Goal: Check status: Check status

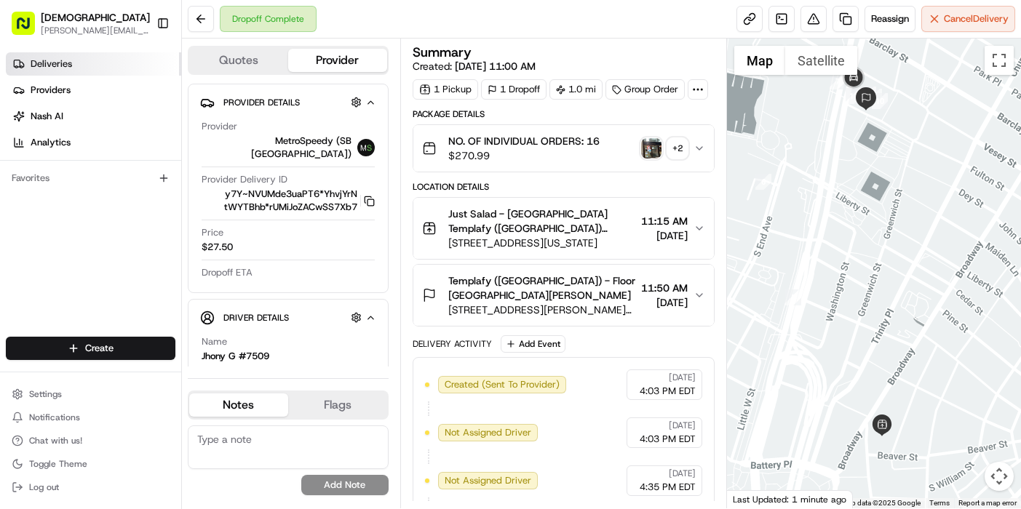
click at [91, 71] on link "Deliveries" at bounding box center [93, 63] width 175 height 23
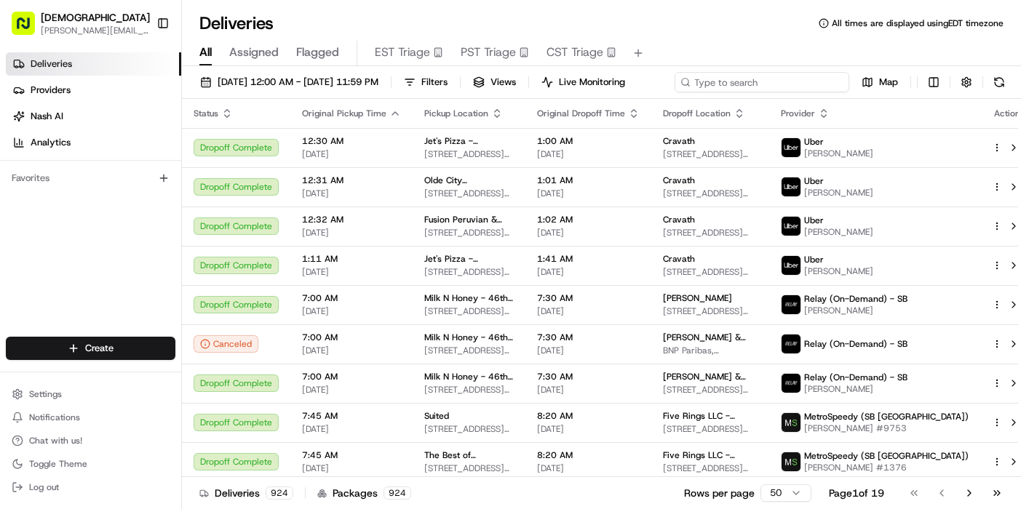
click at [761, 77] on input at bounding box center [761, 82] width 175 height 20
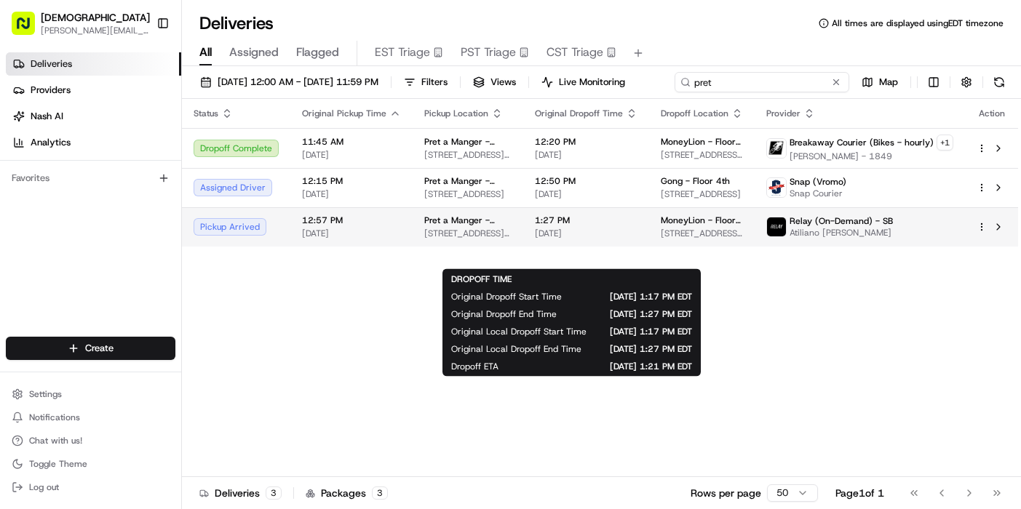
type input "pret"
click at [596, 239] on span "[DATE]" at bounding box center [586, 234] width 103 height 12
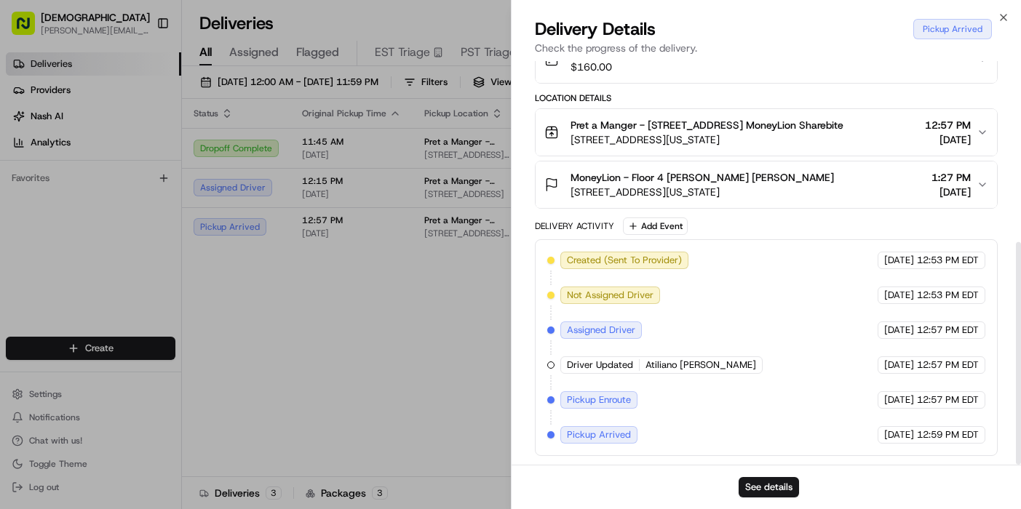
scroll to position [328, 0]
click at [769, 488] on button "See details" at bounding box center [768, 487] width 60 height 20
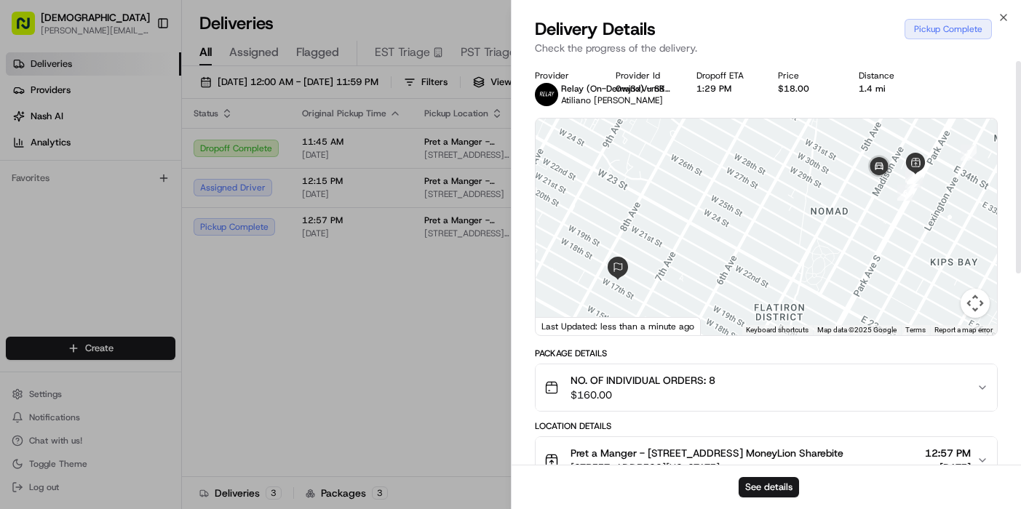
scroll to position [0, 0]
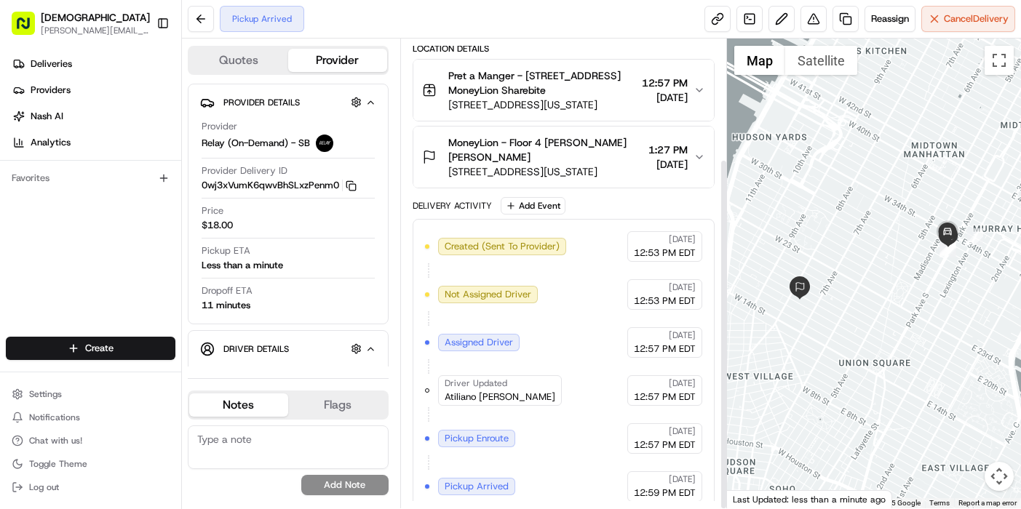
scroll to position [160, 0]
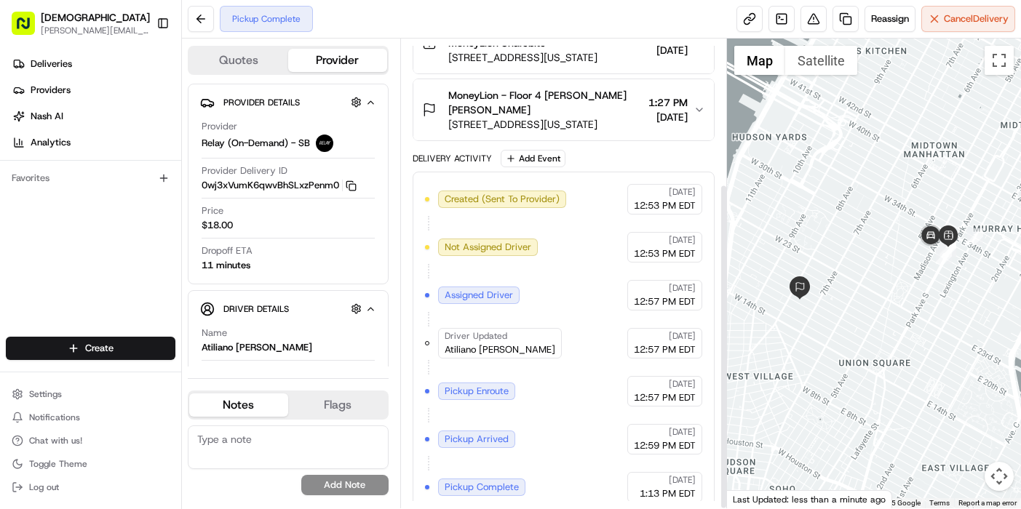
scroll to position [208, 0]
